Goal: Answer question/provide support: Share knowledge or assist other users

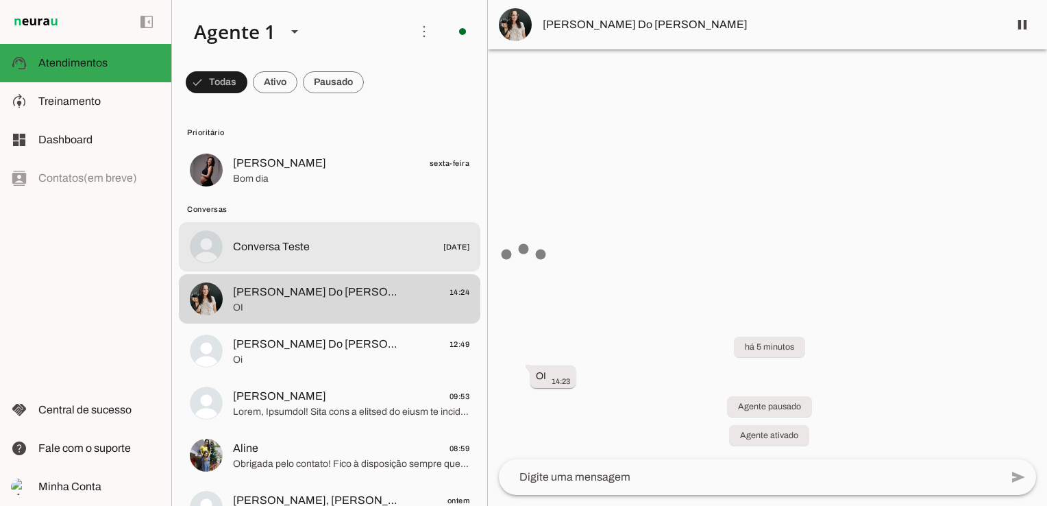
click at [289, 294] on span "[PERSON_NAME] Do [PERSON_NAME]" at bounding box center [318, 292] width 170 height 16
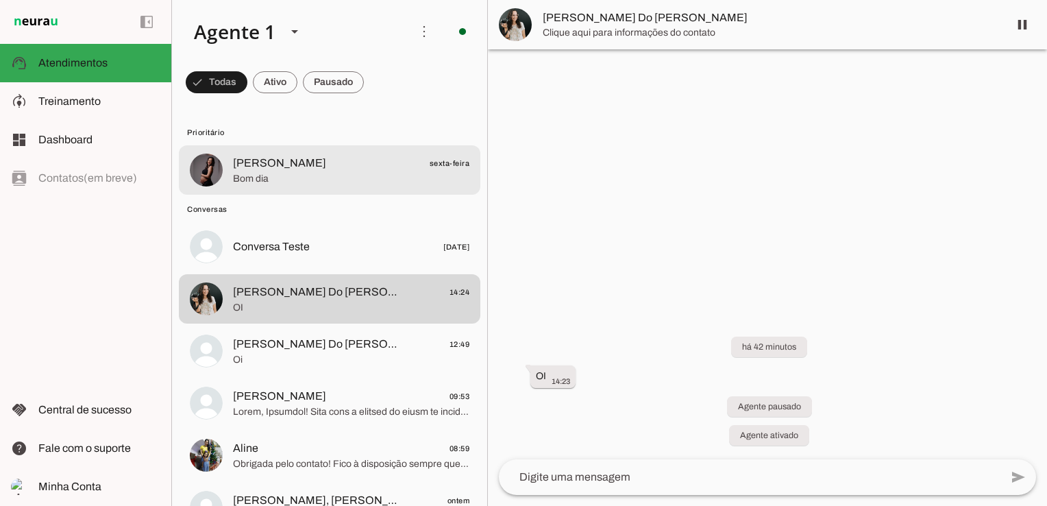
click at [227, 75] on span at bounding box center [217, 82] width 62 height 33
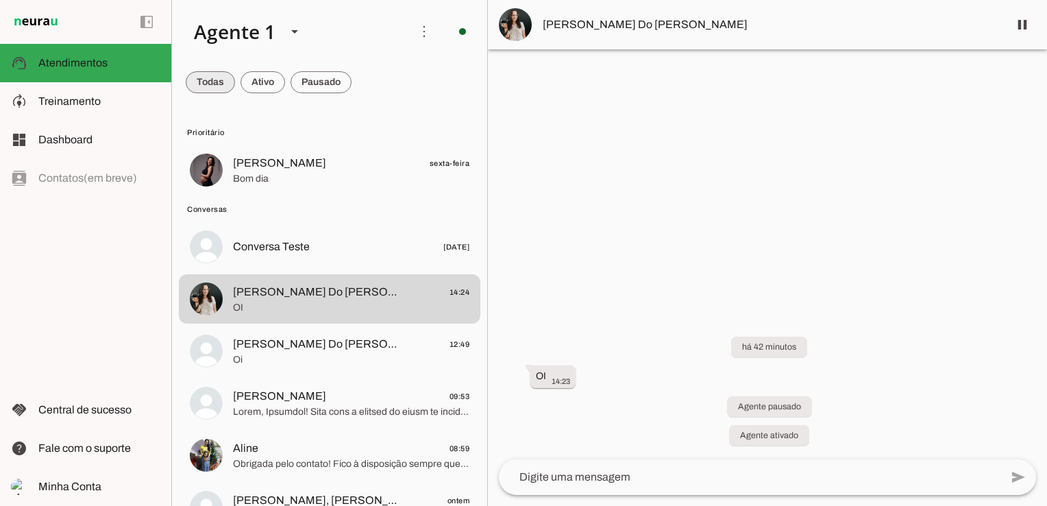
click at [223, 85] on span at bounding box center [210, 82] width 49 height 33
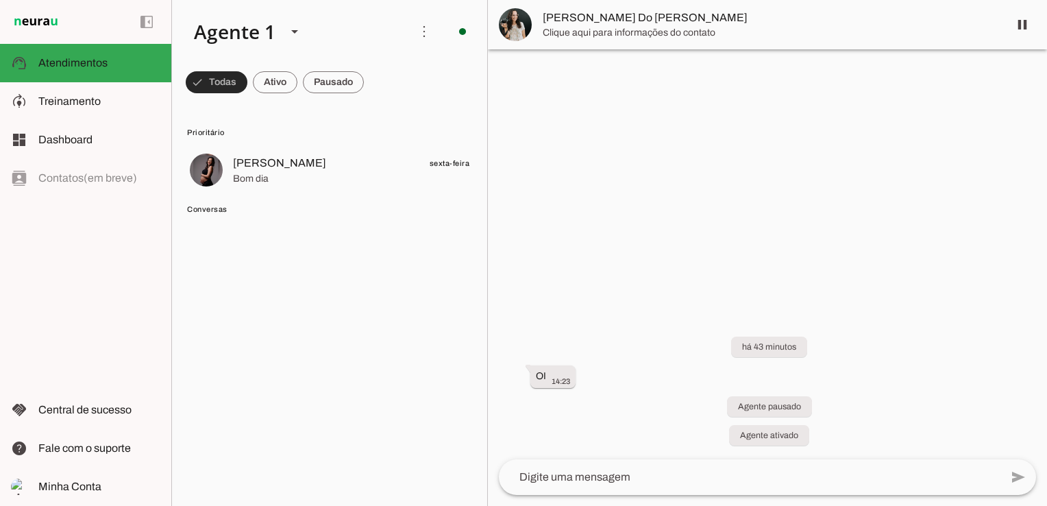
click at [225, 80] on span at bounding box center [217, 82] width 62 height 33
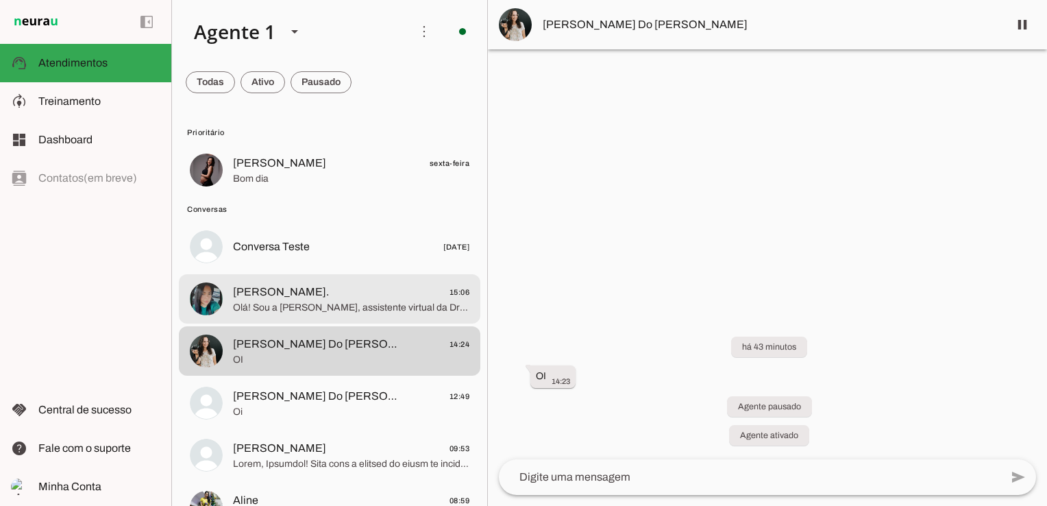
click at [327, 311] on span "Olá! Sou a [PERSON_NAME], assistente virtual da Dra. [PERSON_NAME]. A Dra. aten…" at bounding box center [351, 308] width 236 height 14
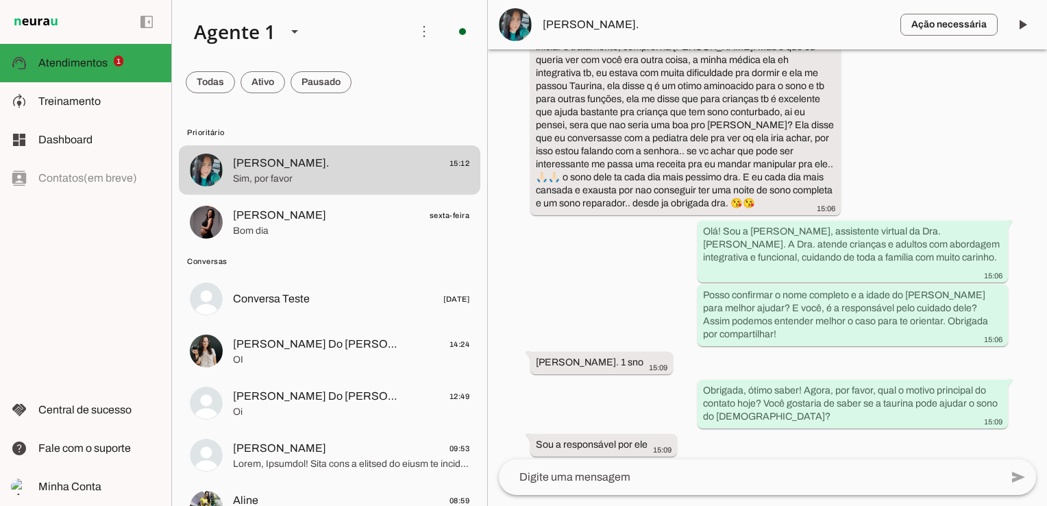
scroll to position [880, 0]
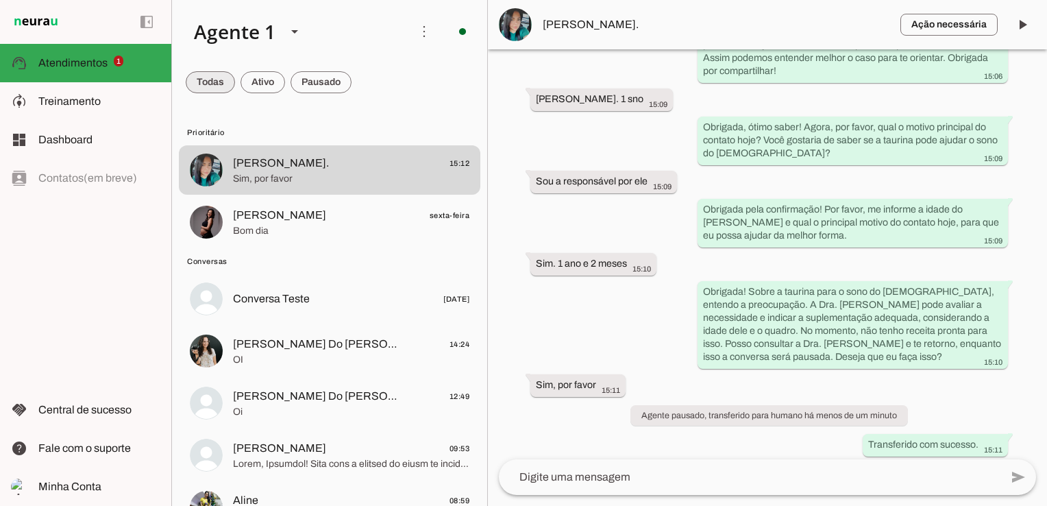
click at [210, 84] on span at bounding box center [210, 82] width 49 height 33
click at [215, 78] on span at bounding box center [217, 82] width 62 height 33
